Goal: Task Accomplishment & Management: Complete application form

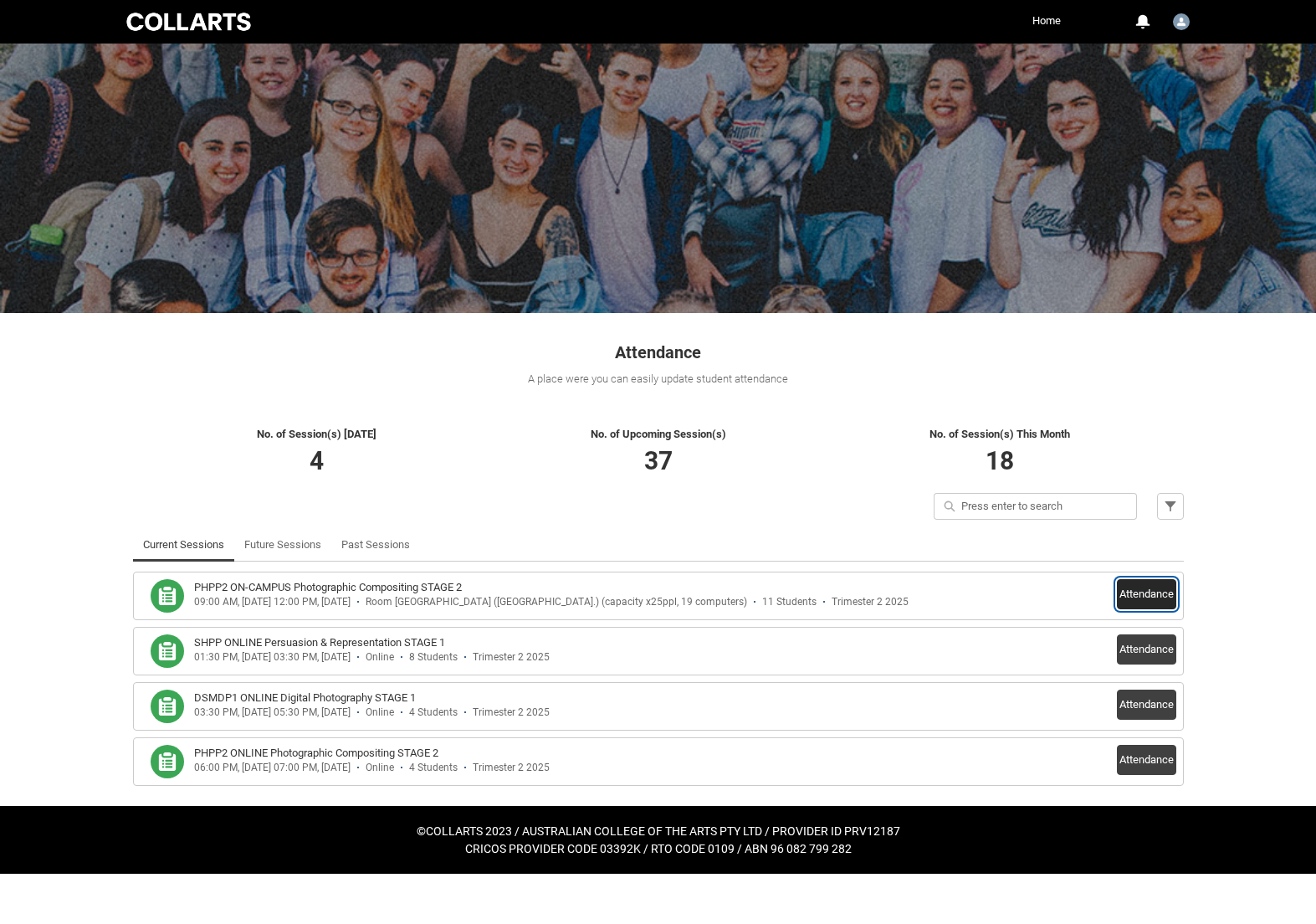
click at [1146, 596] on button "Attendance" at bounding box center [1146, 593] width 59 height 30
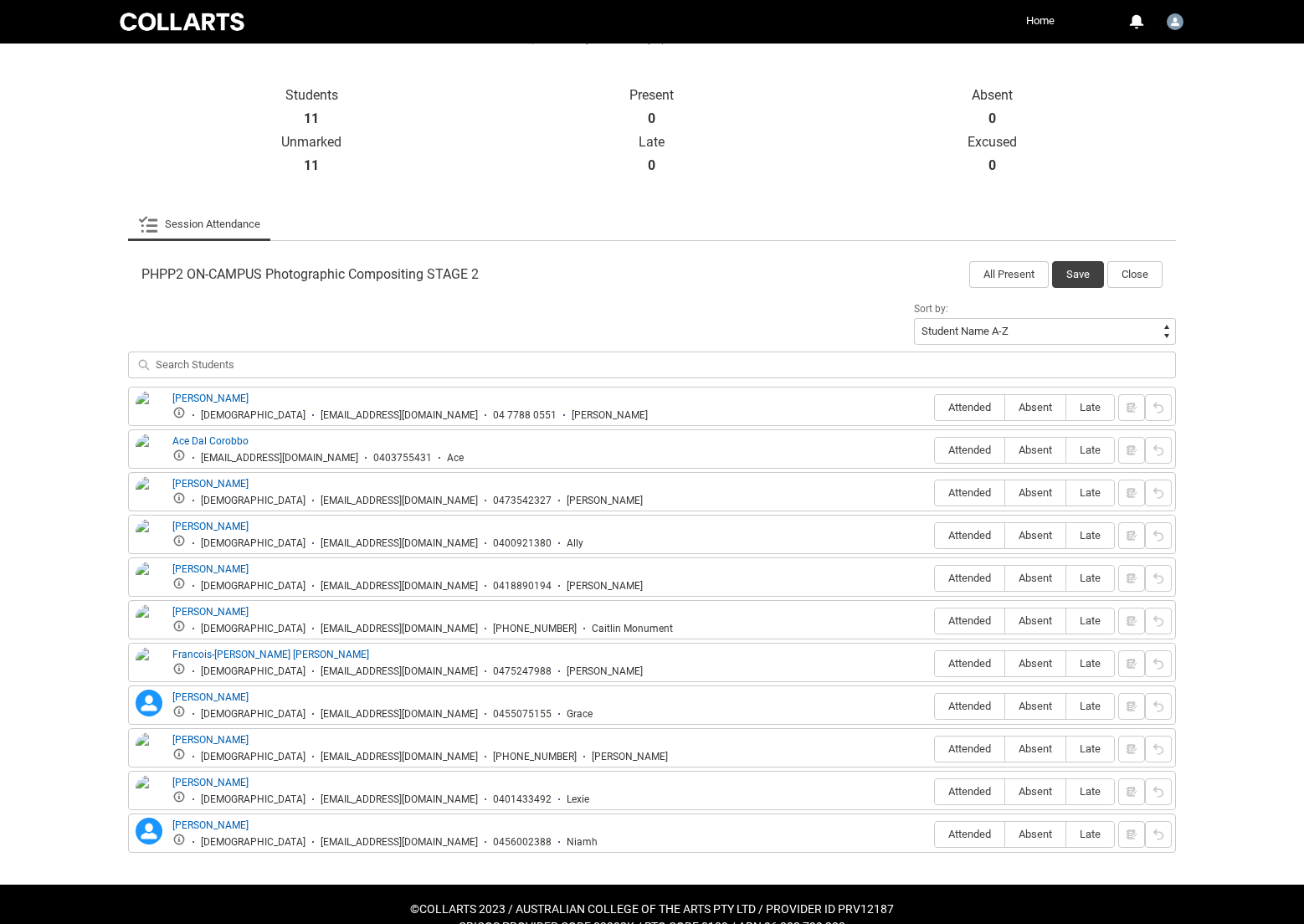
scroll to position [369, 0]
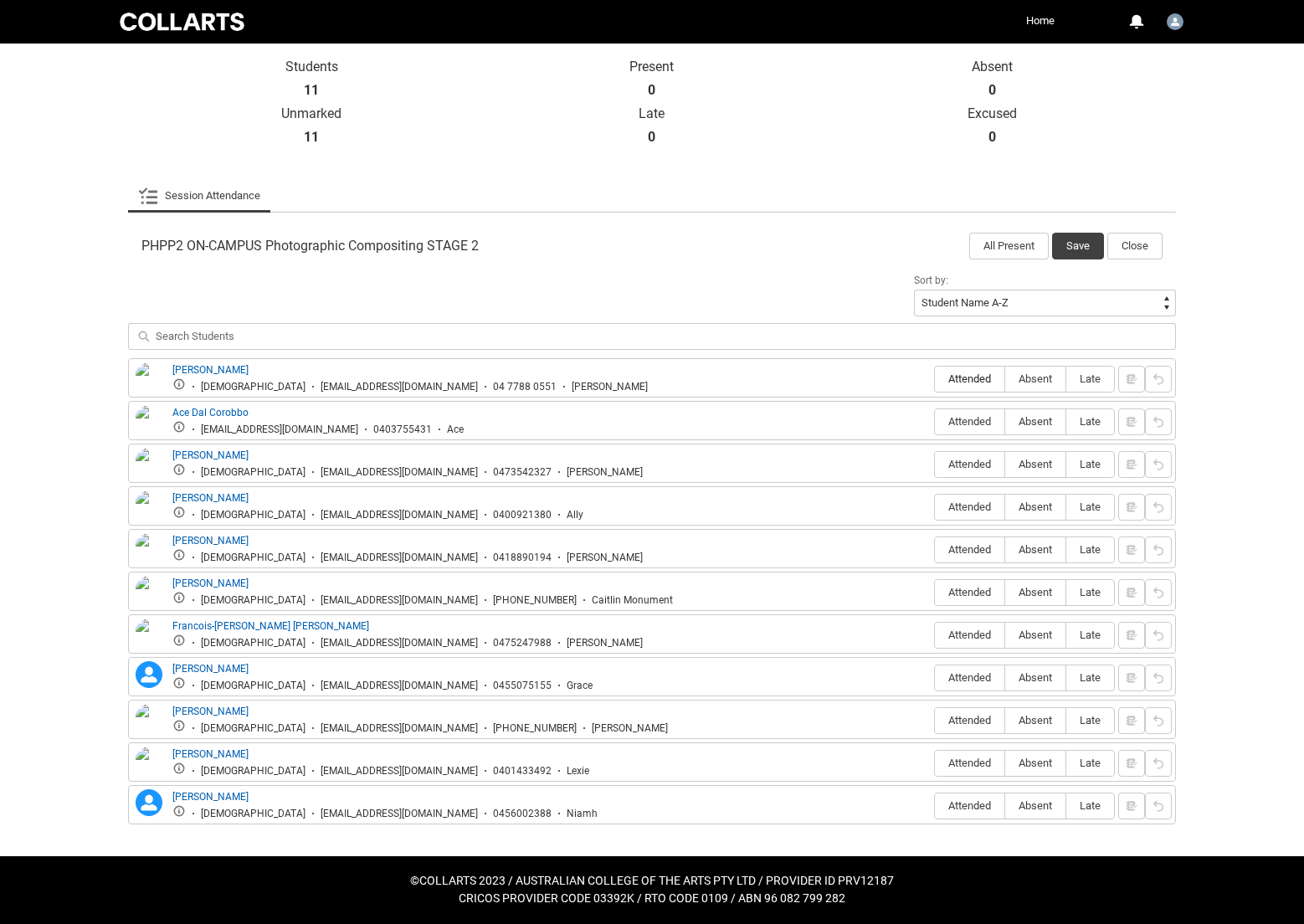
click at [951, 381] on span "Attended" at bounding box center [970, 378] width 70 height 13
click at [935, 379] on input "Attended" at bounding box center [934, 378] width 1 height 1
type lightning-radio-group "Attended"
radio input "true"
click at [952, 419] on span "Attended" at bounding box center [970, 421] width 70 height 13
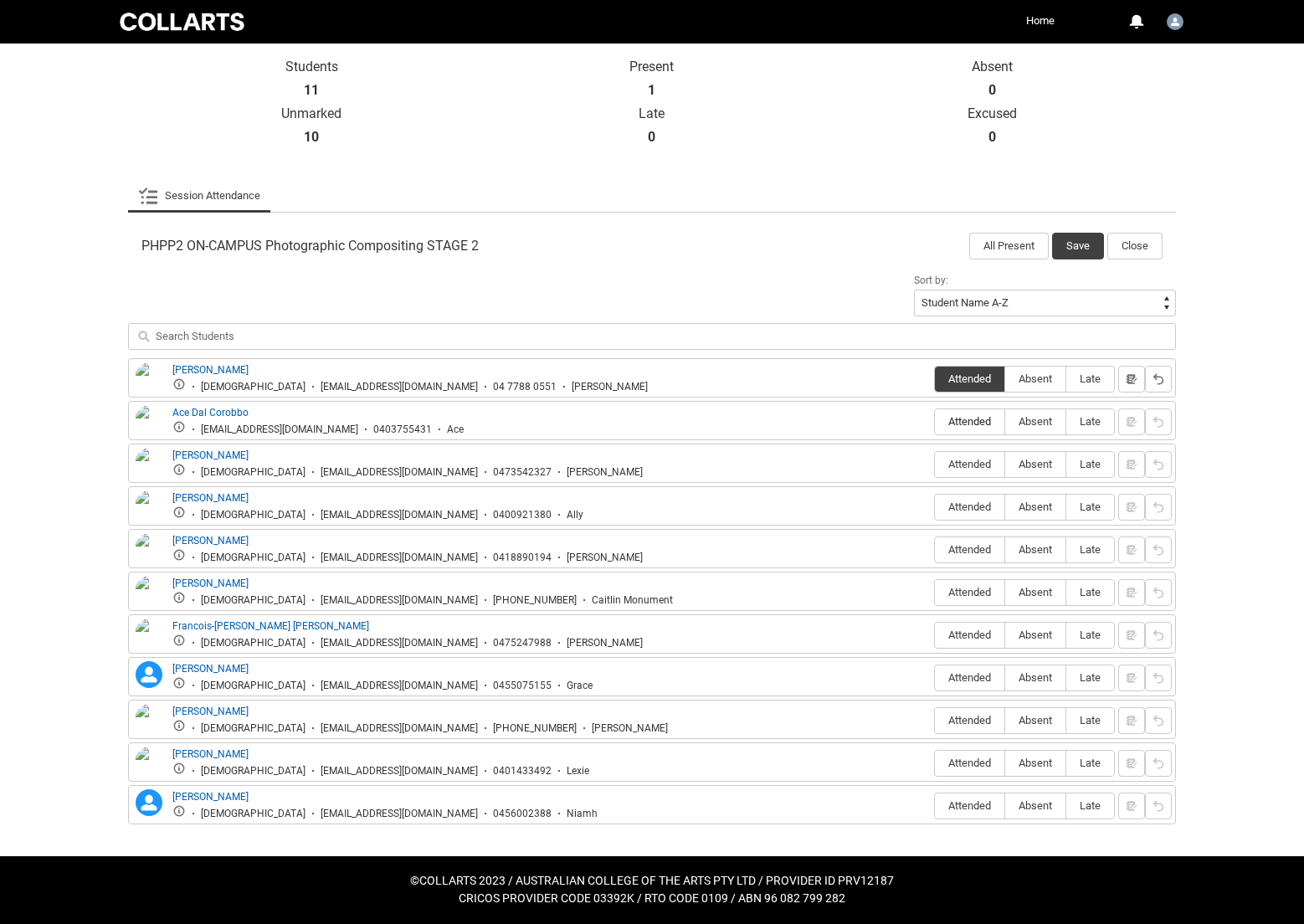
click at [935, 421] on input "Attended" at bounding box center [934, 421] width 1 height 1
type lightning-radio-group "Attended"
radio input "true"
click at [971, 464] on span "Attended" at bounding box center [970, 464] width 70 height 13
click at [935, 464] on input "Attended" at bounding box center [934, 464] width 1 height 1
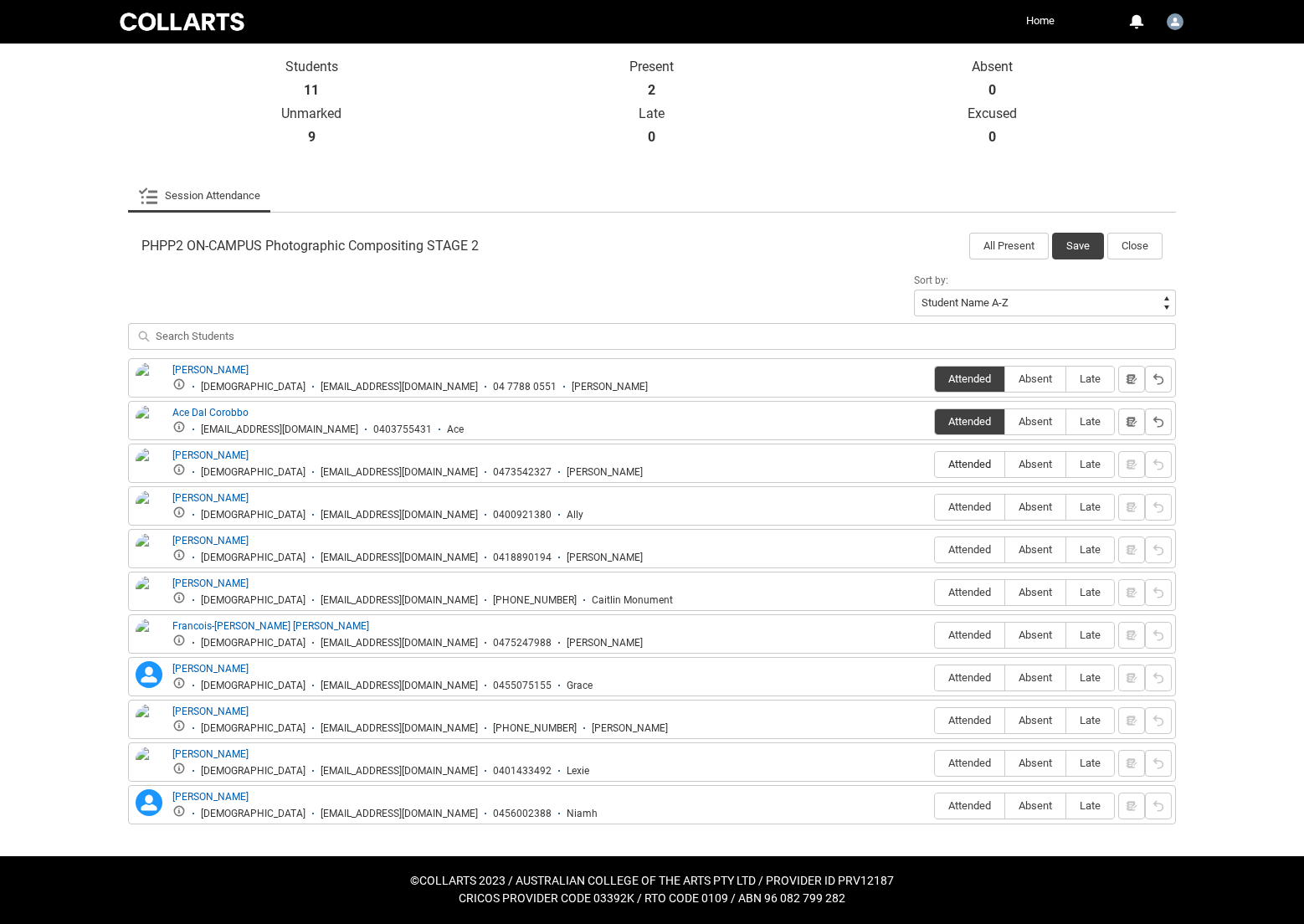
type lightning-radio-group "Attended"
radio input "true"
click at [971, 506] on span "Attended" at bounding box center [970, 506] width 70 height 13
click at [935, 506] on input "Attended" at bounding box center [934, 506] width 1 height 1
type lightning-radio-group "Attended"
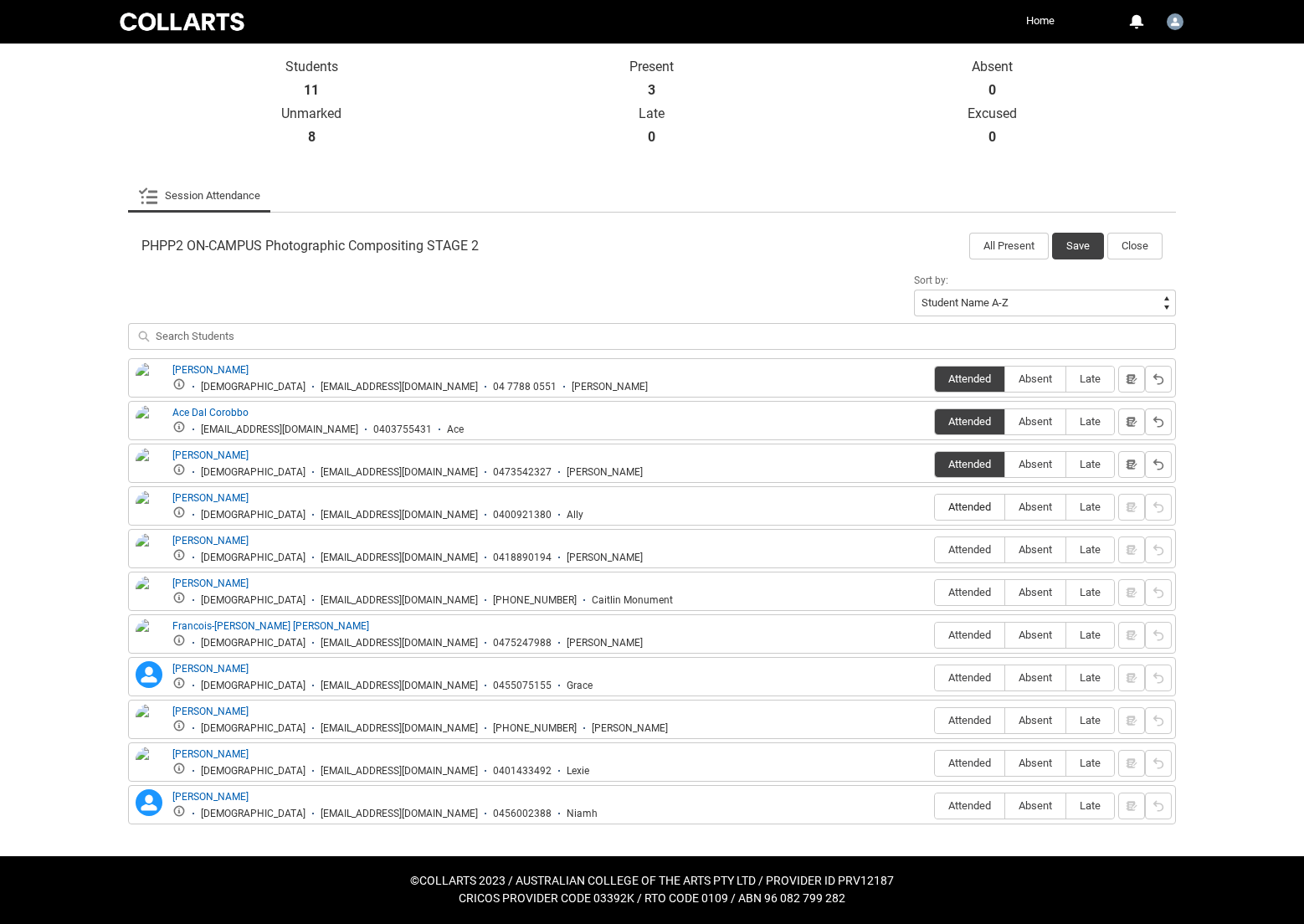
radio input "true"
click at [963, 551] on span "Attended" at bounding box center [970, 549] width 70 height 13
click at [935, 550] on input "Attended" at bounding box center [934, 549] width 1 height 1
type lightning-radio-group "Attended"
radio input "true"
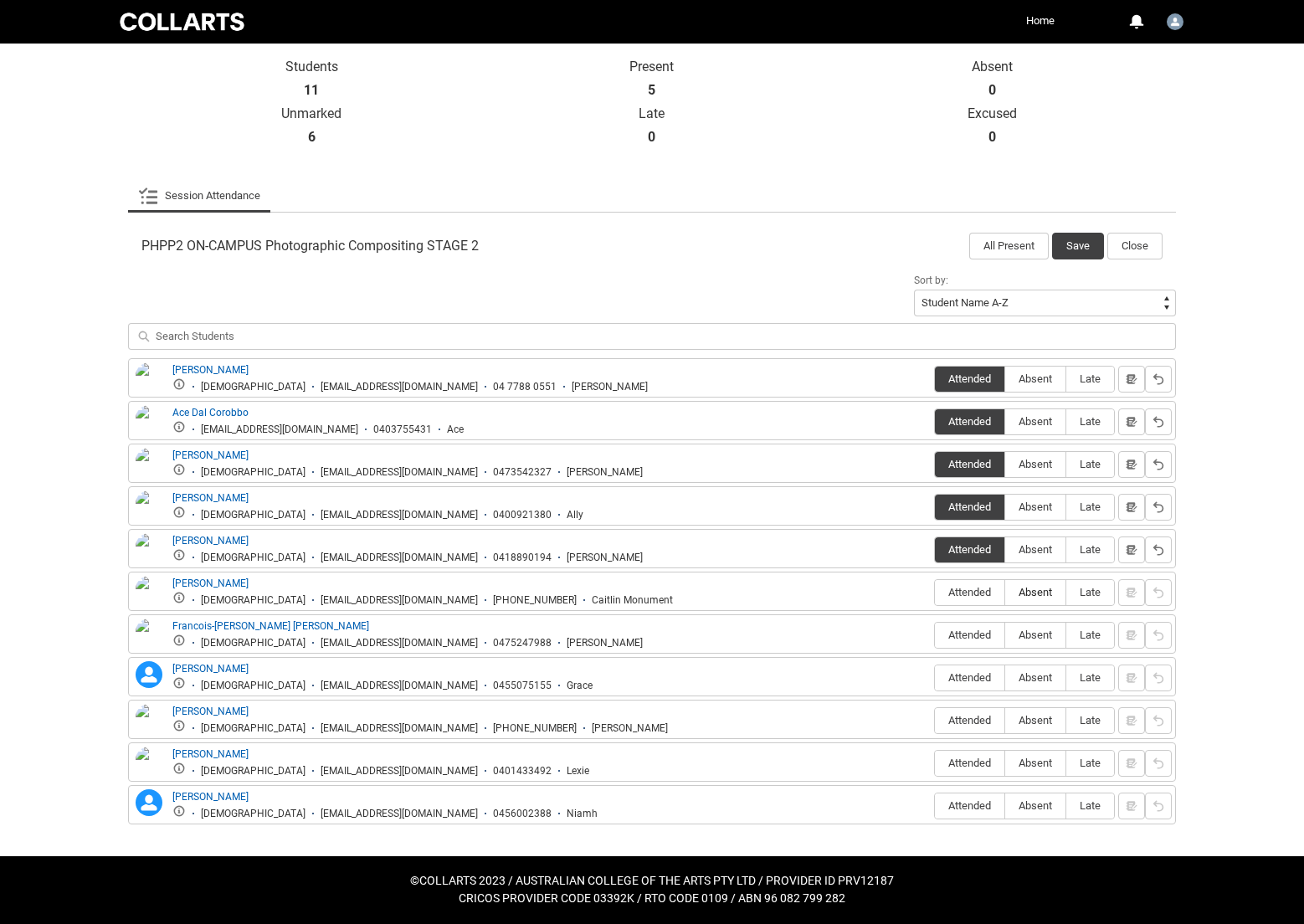
click at [1039, 592] on span "Absent" at bounding box center [1035, 592] width 60 height 13
click at [1005, 592] on input "Absent" at bounding box center [1004, 592] width 1 height 1
type lightning-radio-group "Absent"
radio input "true"
click at [971, 636] on span "Attended" at bounding box center [970, 634] width 70 height 13
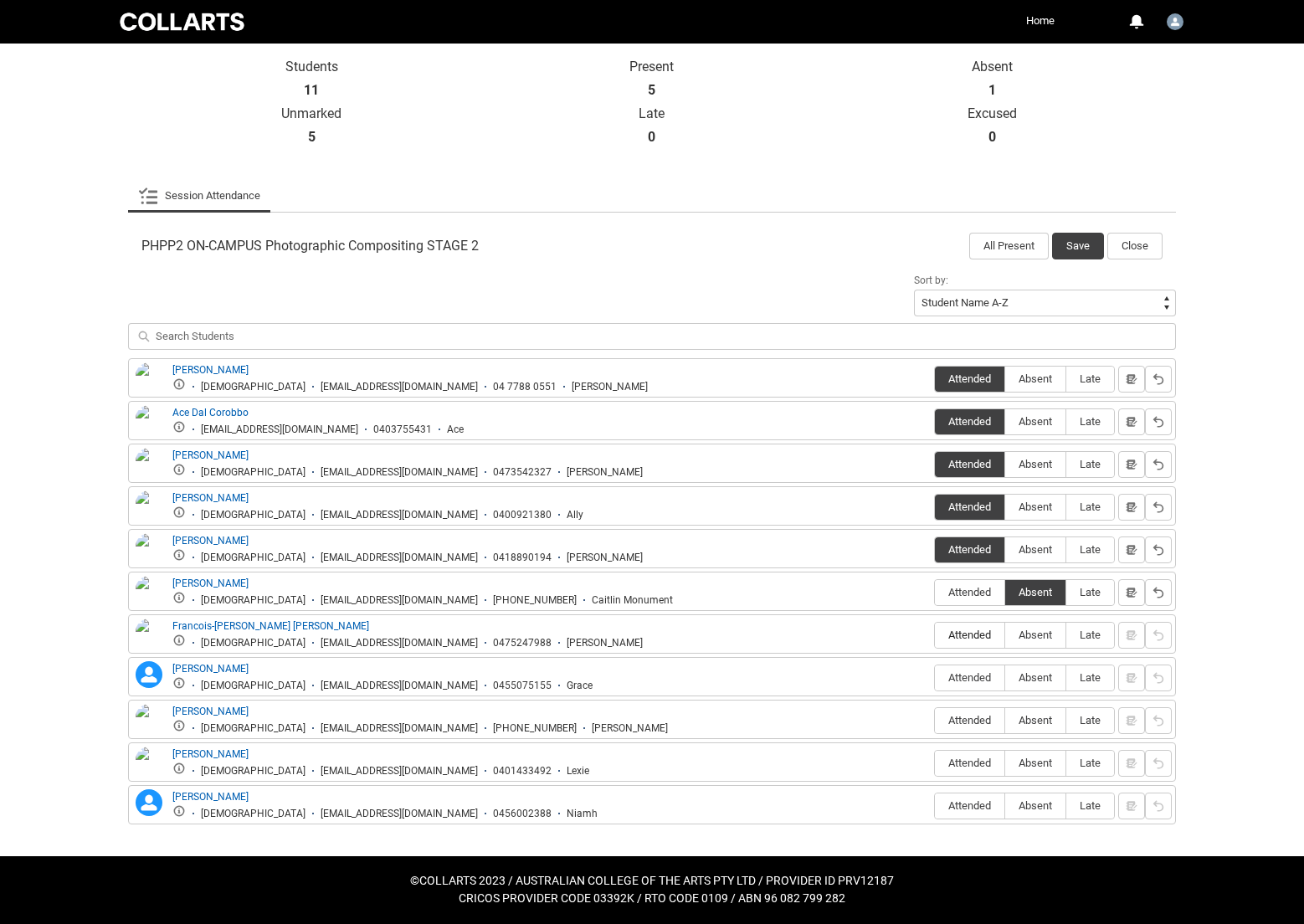
click at [935, 635] on input "Attended" at bounding box center [934, 634] width 1 height 1
type lightning-radio-group "Attended"
radio input "true"
click at [1040, 678] on span "Absent" at bounding box center [1035, 677] width 60 height 13
click at [1005, 678] on input "Absent" at bounding box center [1004, 678] width 1 height 1
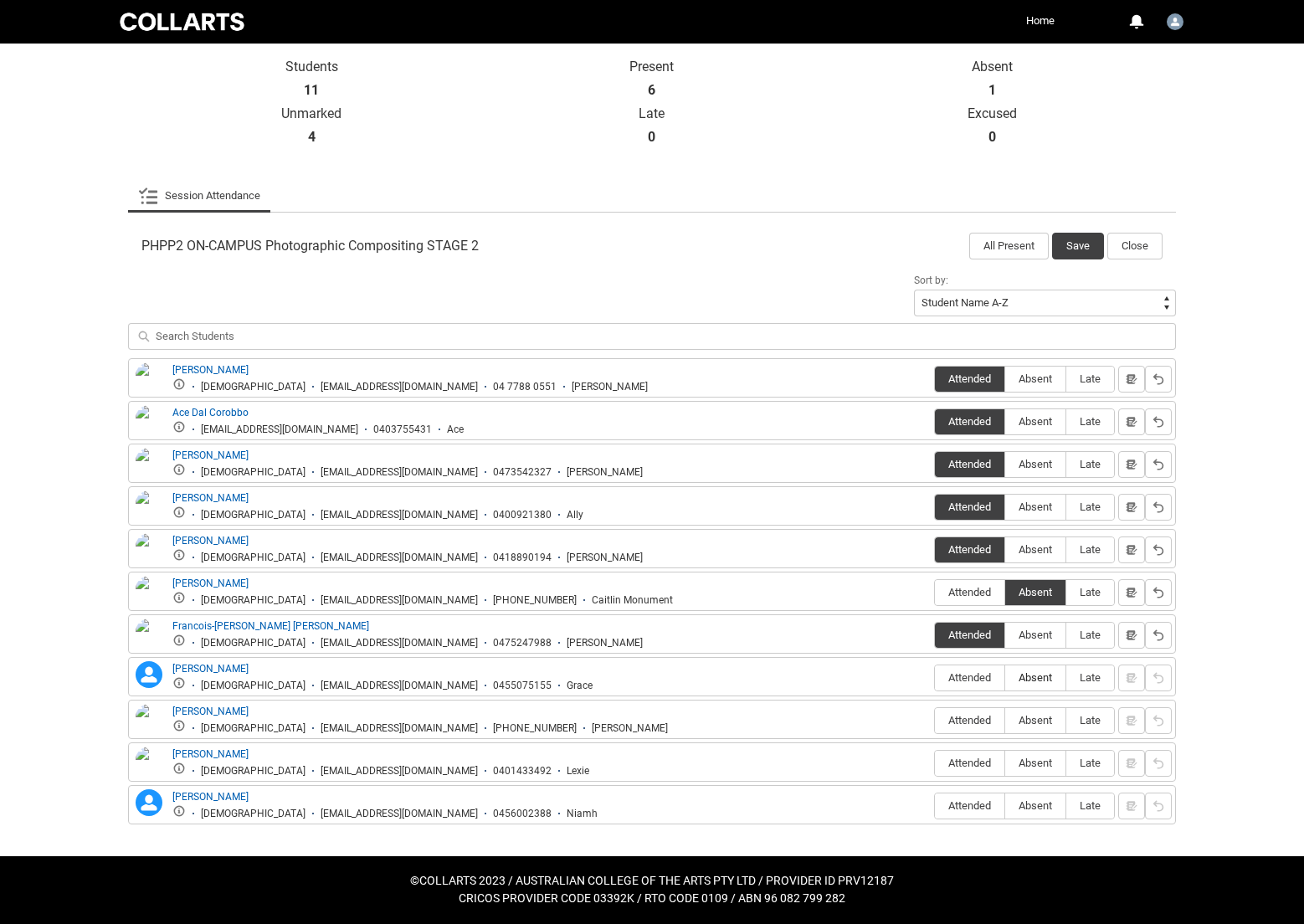
type lightning-radio-group "Absent"
radio input "true"
click at [966, 721] on span "Attended" at bounding box center [970, 720] width 70 height 13
click at [935, 721] on input "Attended" at bounding box center [934, 720] width 1 height 1
type lightning-radio-group "Attended"
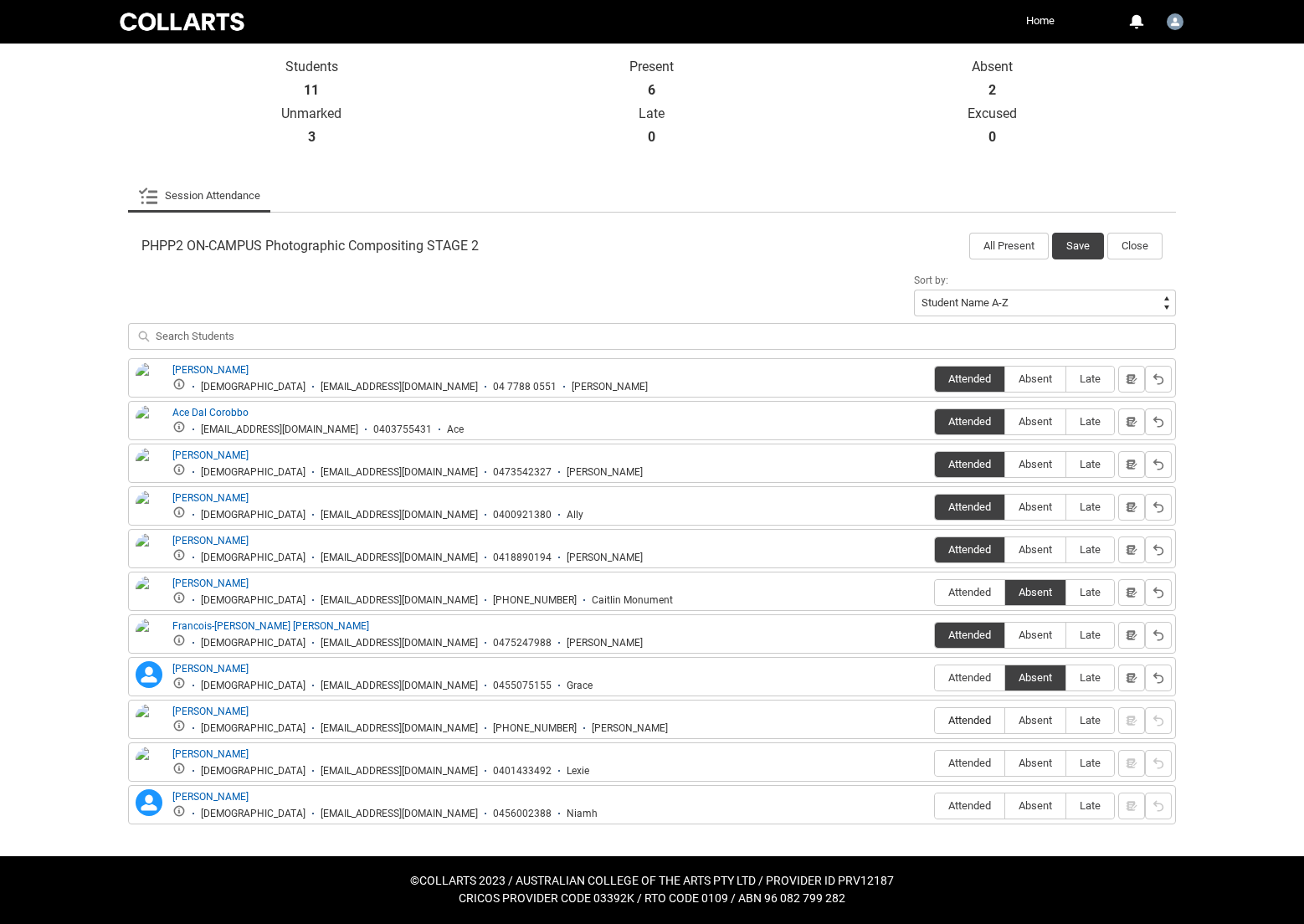
radio input "true"
click at [1031, 765] on span "Absent" at bounding box center [1035, 763] width 60 height 13
click at [1005, 764] on input "Absent" at bounding box center [1004, 763] width 1 height 1
type lightning-radio-group "Absent"
radio input "true"
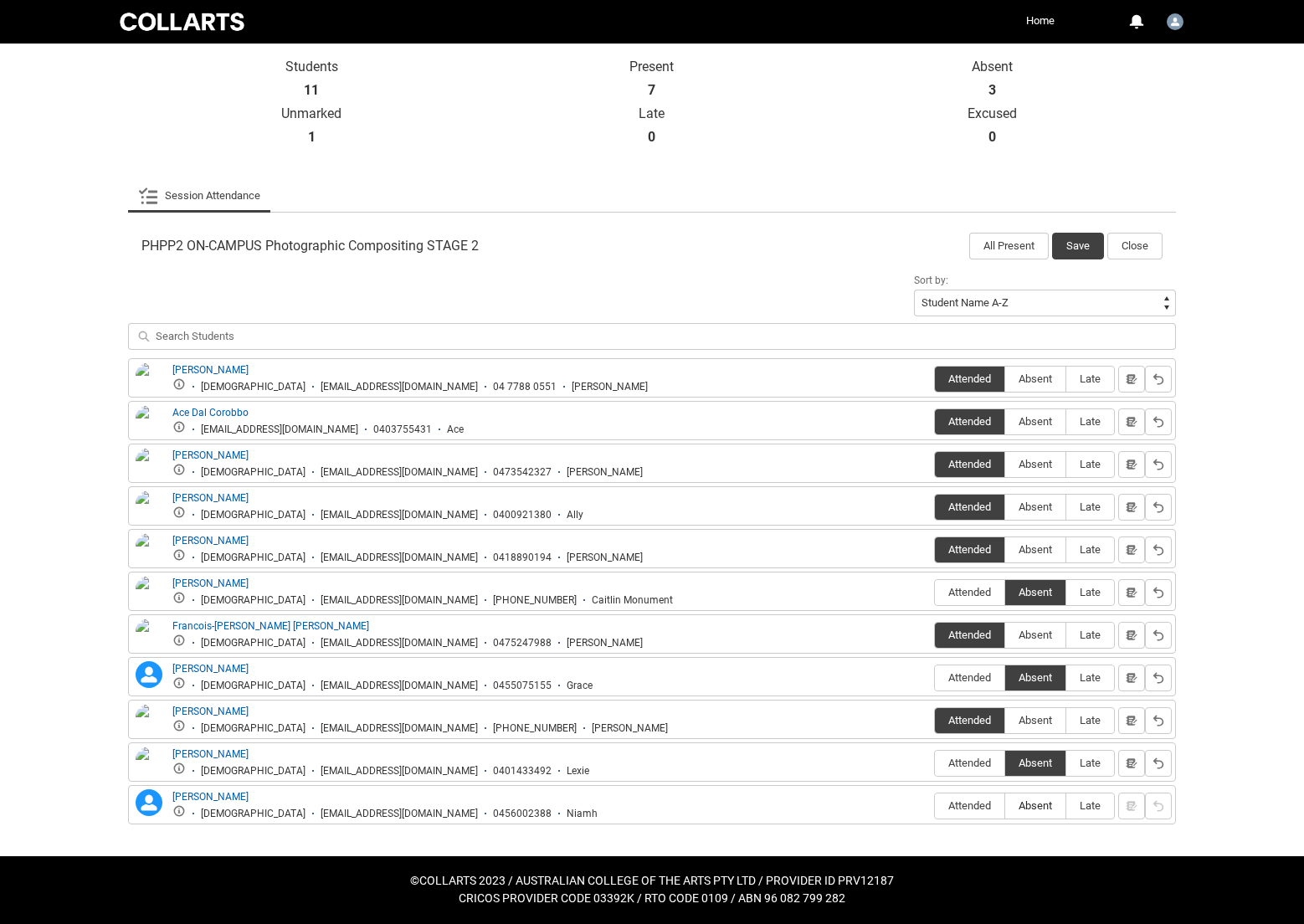
click at [1042, 809] on span "Absent" at bounding box center [1035, 805] width 60 height 13
click at [1005, 806] on input "Absent" at bounding box center [1004, 805] width 1 height 1
type lightning-radio-group "Absent"
radio input "true"
click at [1081, 244] on button "Save" at bounding box center [1079, 246] width 52 height 27
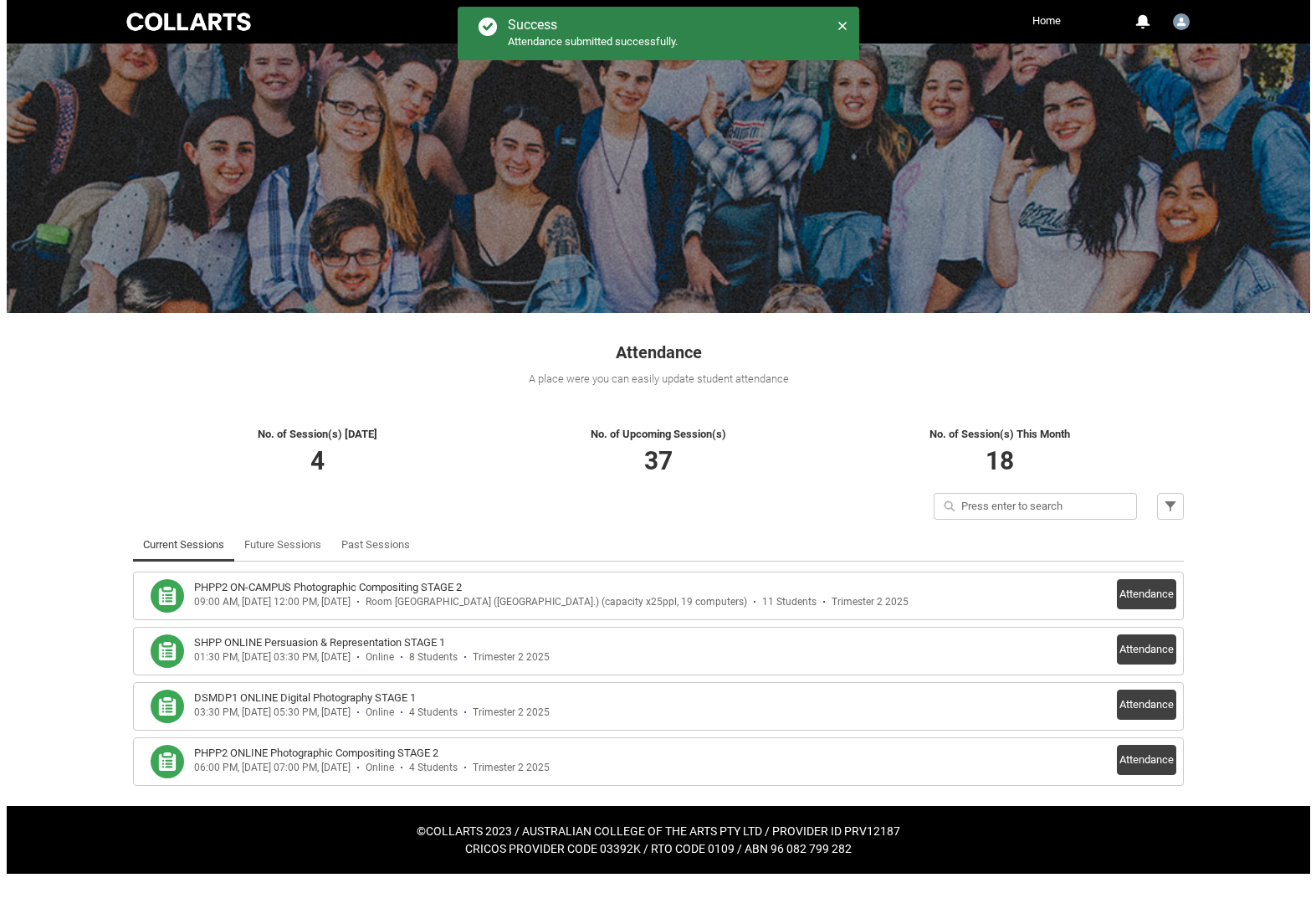
scroll to position [0, 0]
